Goal: Obtain resource: Download file/media

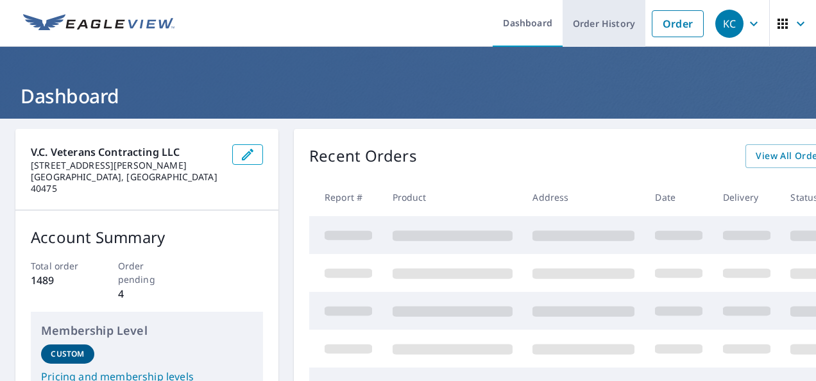
click at [604, 22] on link "Order History" at bounding box center [603, 23] width 83 height 47
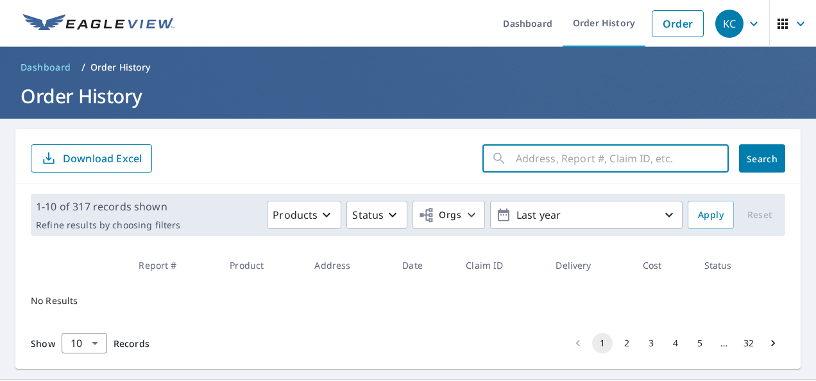
click at [522, 163] on input "text" at bounding box center [622, 158] width 213 height 36
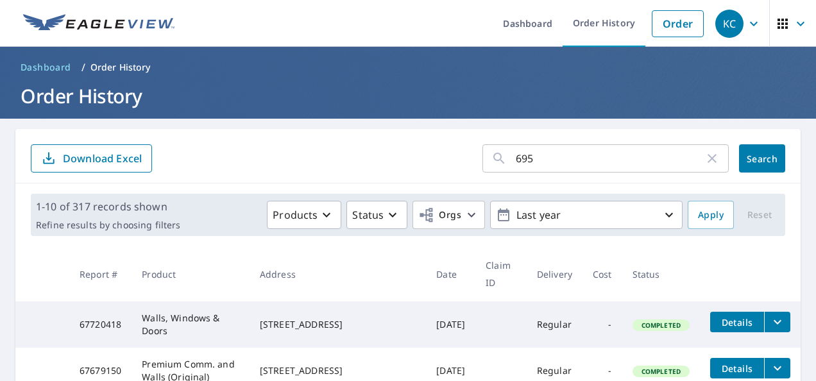
click at [535, 154] on input "695" at bounding box center [610, 158] width 189 height 36
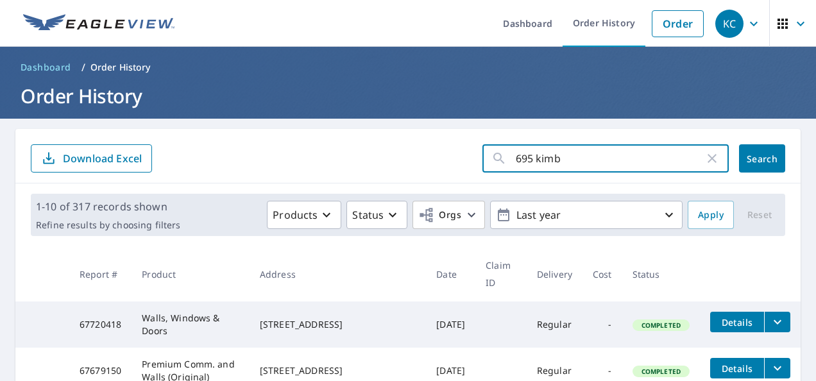
type input "695 kimball pond"
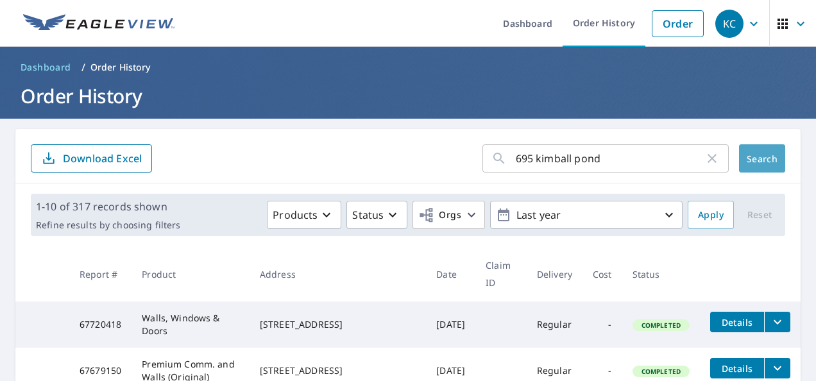
click at [760, 156] on span "Search" at bounding box center [762, 159] width 26 height 12
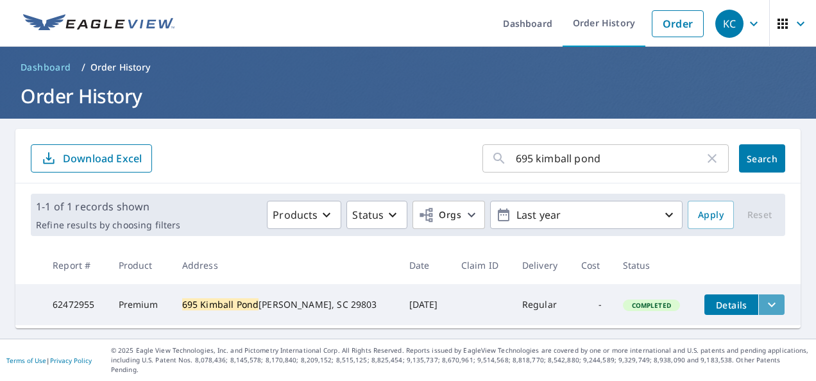
click at [758, 294] on button "filesDropdownBtn-62472955" at bounding box center [771, 304] width 26 height 21
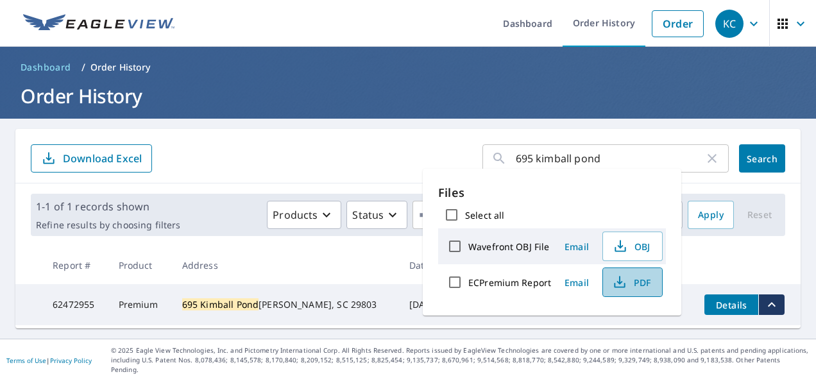
click at [639, 285] on span "PDF" at bounding box center [630, 281] width 41 height 15
